Goal: Task Accomplishment & Management: Complete application form

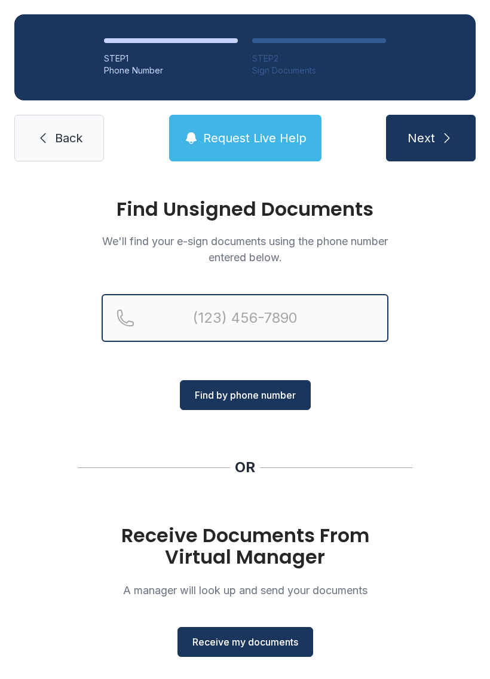
click at [264, 324] on input "Reservation phone number" at bounding box center [245, 318] width 287 height 48
type input "("
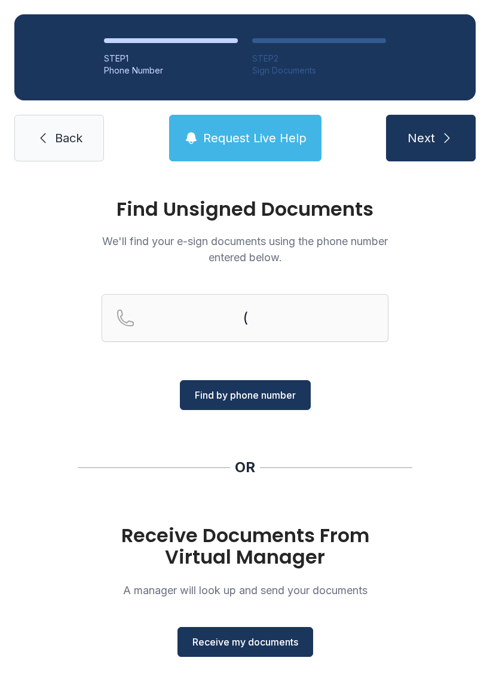
click at [434, 396] on div "Find Unsigned Documents We'll find your e-sign documents using the phone number…" at bounding box center [245, 440] width 490 height 529
click at [243, 636] on span "Receive my documents" at bounding box center [245, 642] width 106 height 14
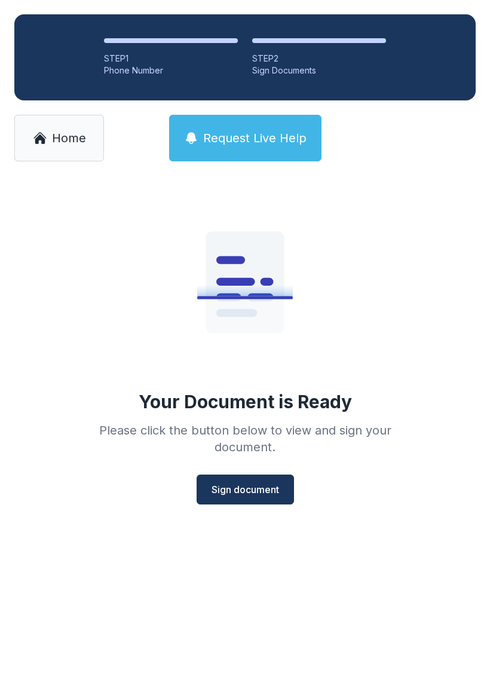
click at [251, 499] on button "Sign document" at bounding box center [245, 489] width 97 height 30
click at [241, 490] on span "Sign document" at bounding box center [246, 489] width 68 height 14
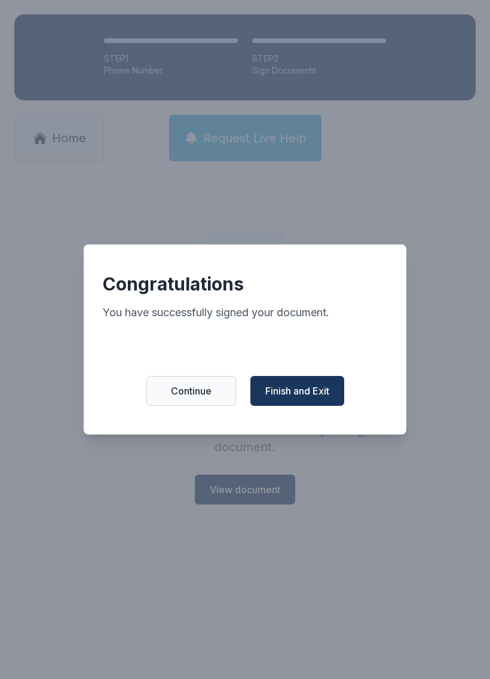
click at [324, 398] on span "Finish and Exit" at bounding box center [297, 391] width 64 height 14
